Goal: Information Seeking & Learning: Find specific page/section

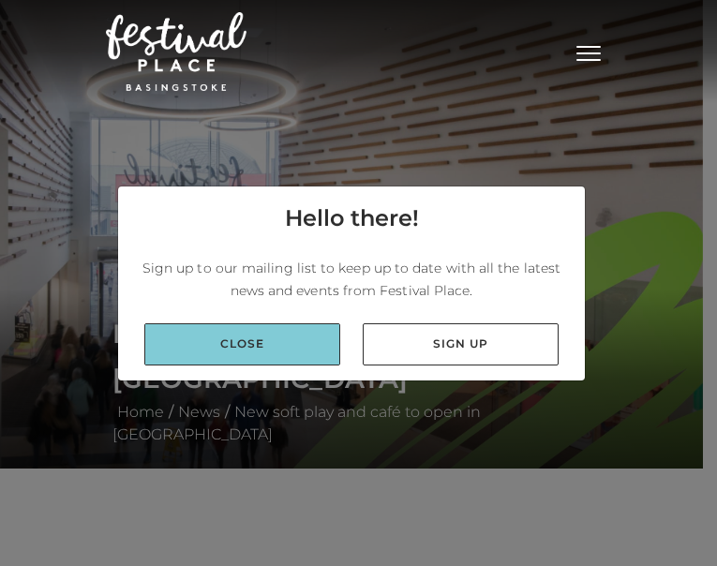
click at [269, 345] on link "Close" at bounding box center [242, 344] width 196 height 42
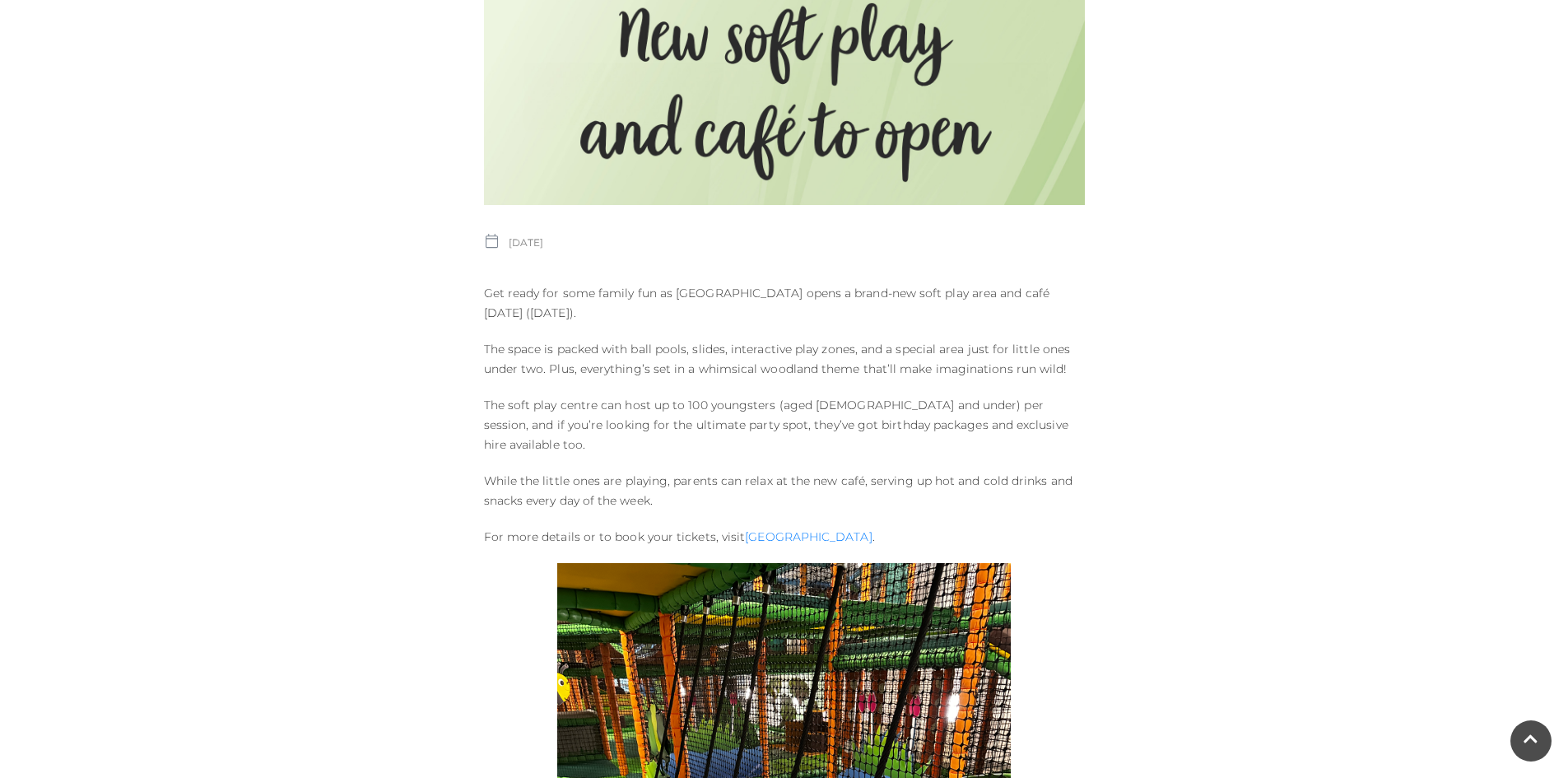
scroll to position [659, 0]
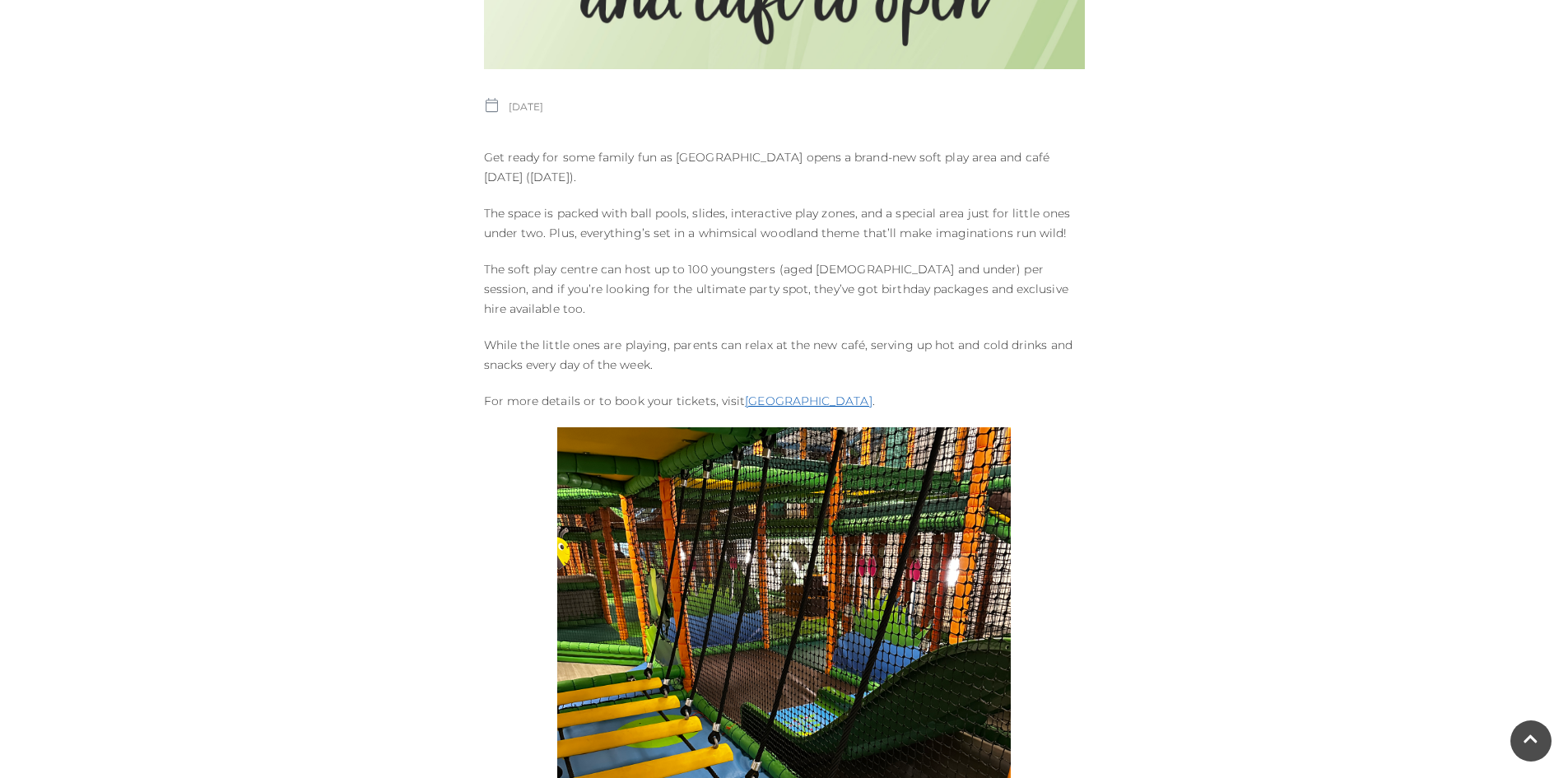
click at [629, 393] on link "[GEOGRAPHIC_DATA]" at bounding box center [808, 400] width 126 height 15
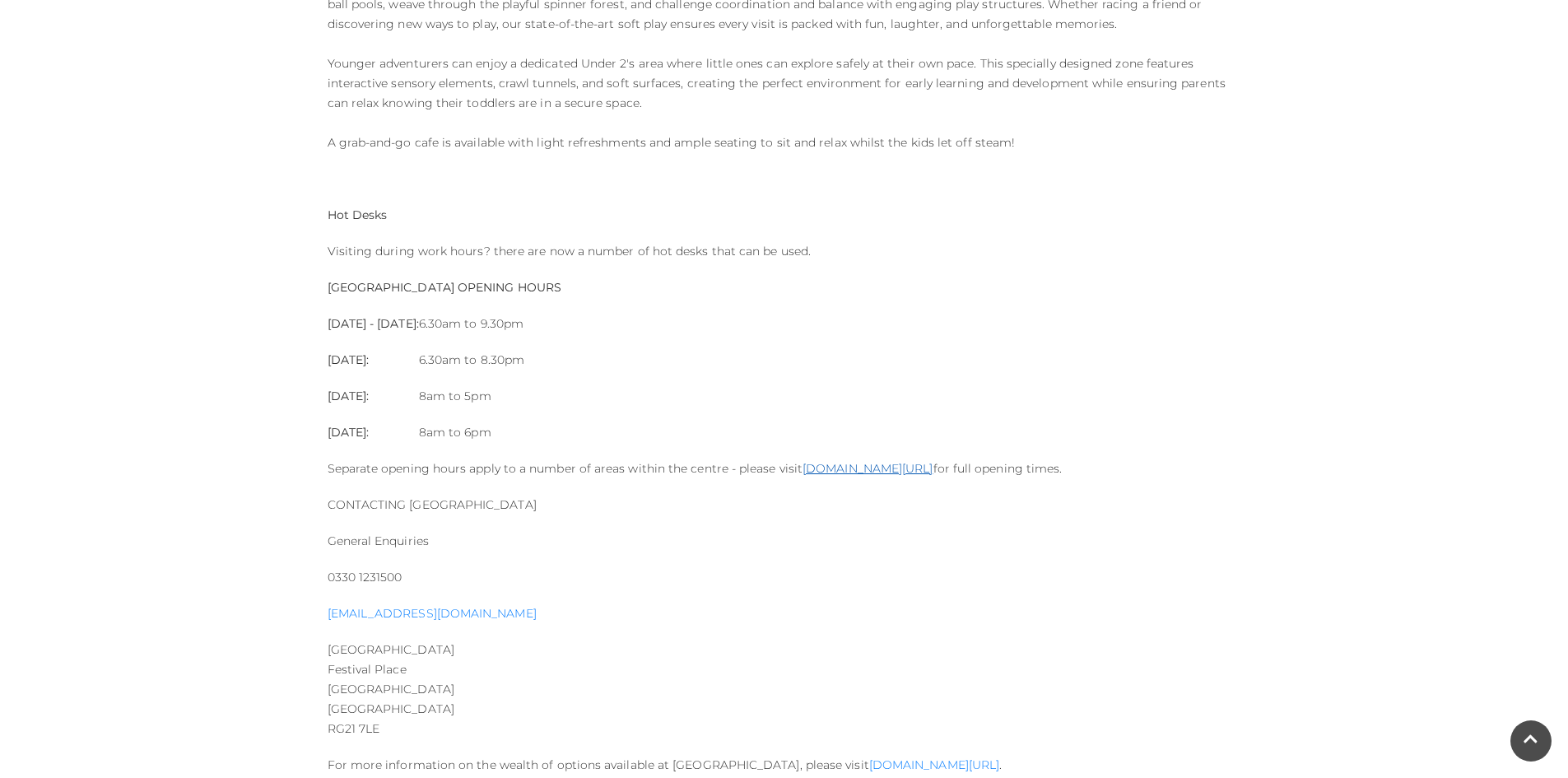
scroll to position [1728, 0]
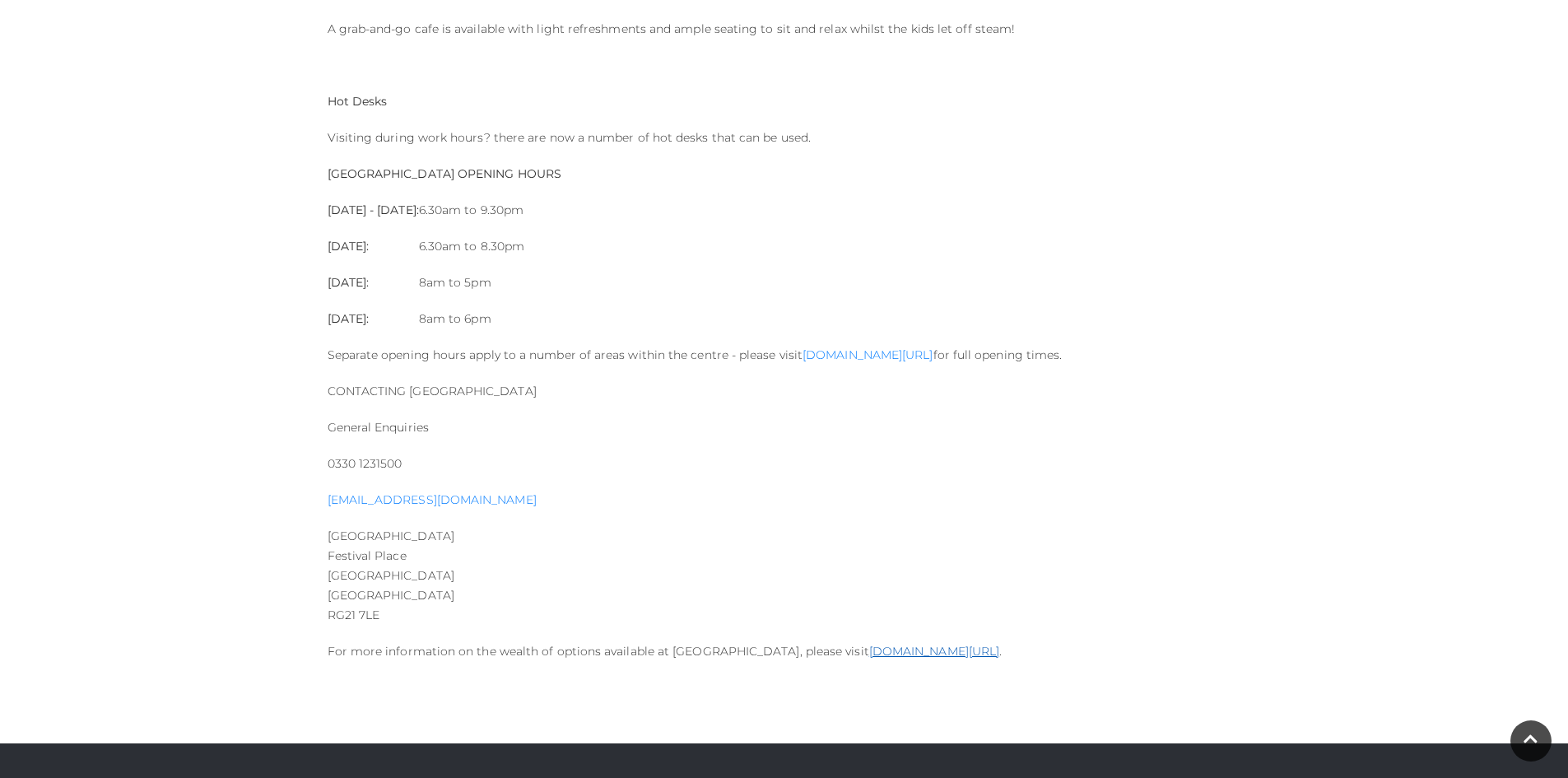
click at [934, 649] on link "[DOMAIN_NAME][URL]" at bounding box center [935, 651] width 130 height 15
